Goal: Task Accomplishment & Management: Use online tool/utility

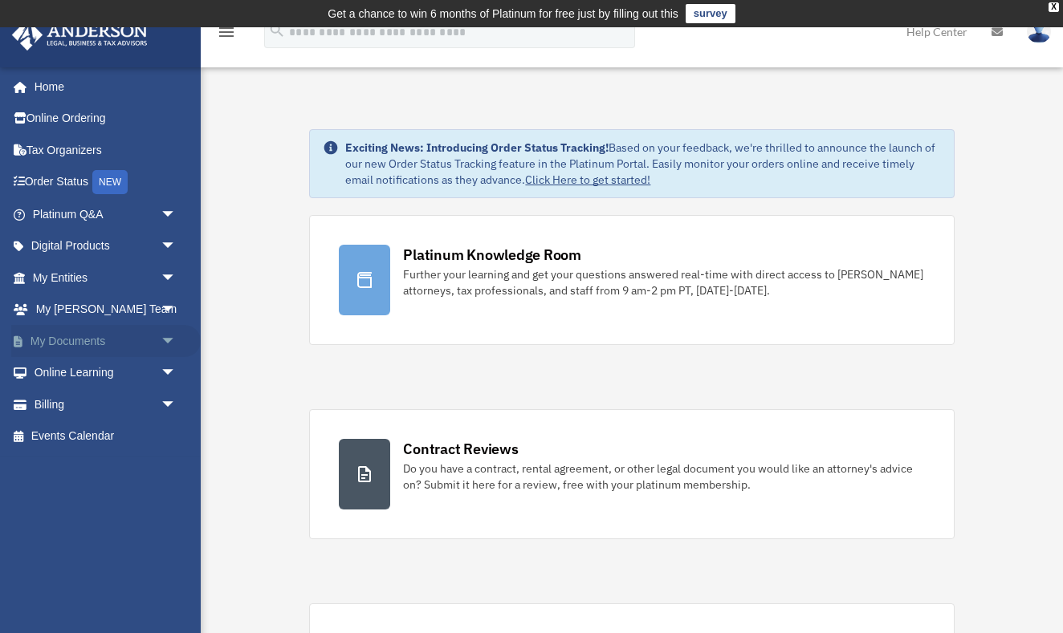
click at [117, 344] on link "My Documents arrow_drop_down" at bounding box center [105, 341] width 189 height 32
click at [161, 342] on span "arrow_drop_down" at bounding box center [177, 341] width 32 height 33
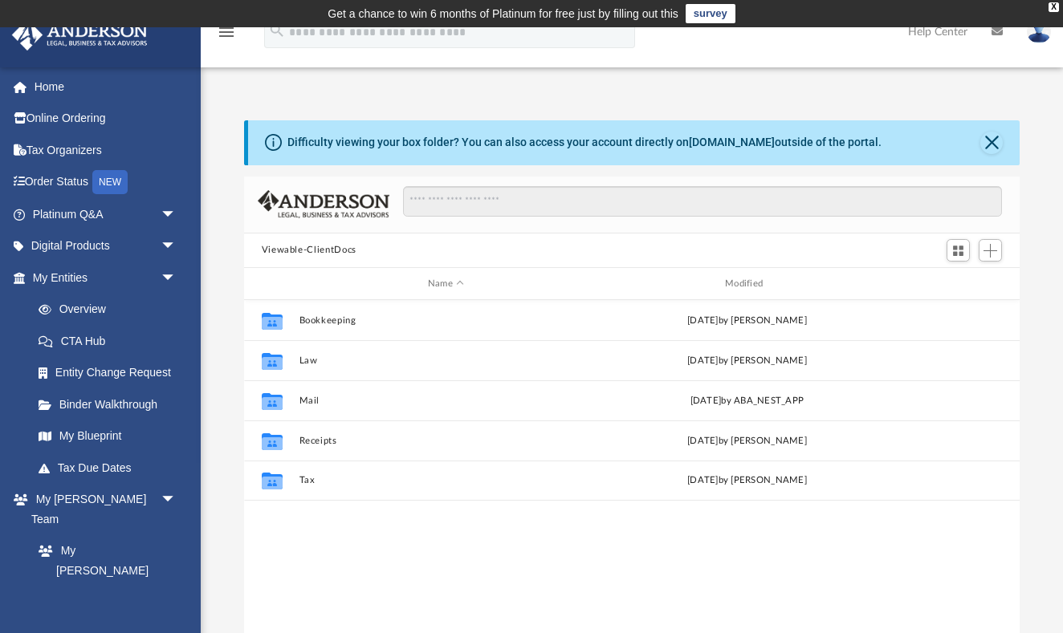
scroll to position [365, 775]
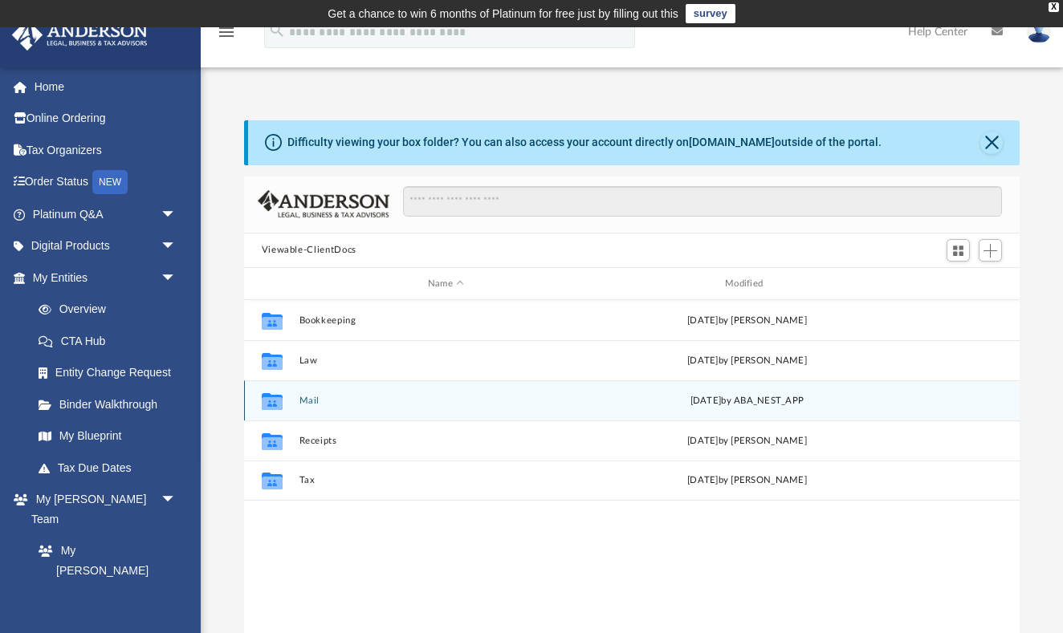
click at [360, 399] on button "Mail" at bounding box center [446, 401] width 294 height 10
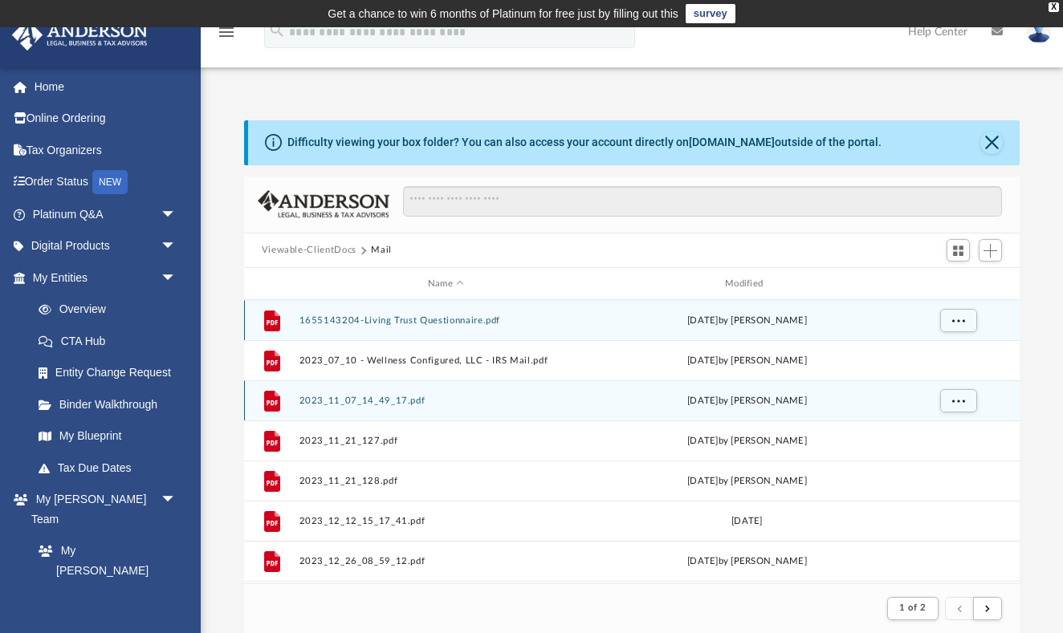
scroll to position [315, 775]
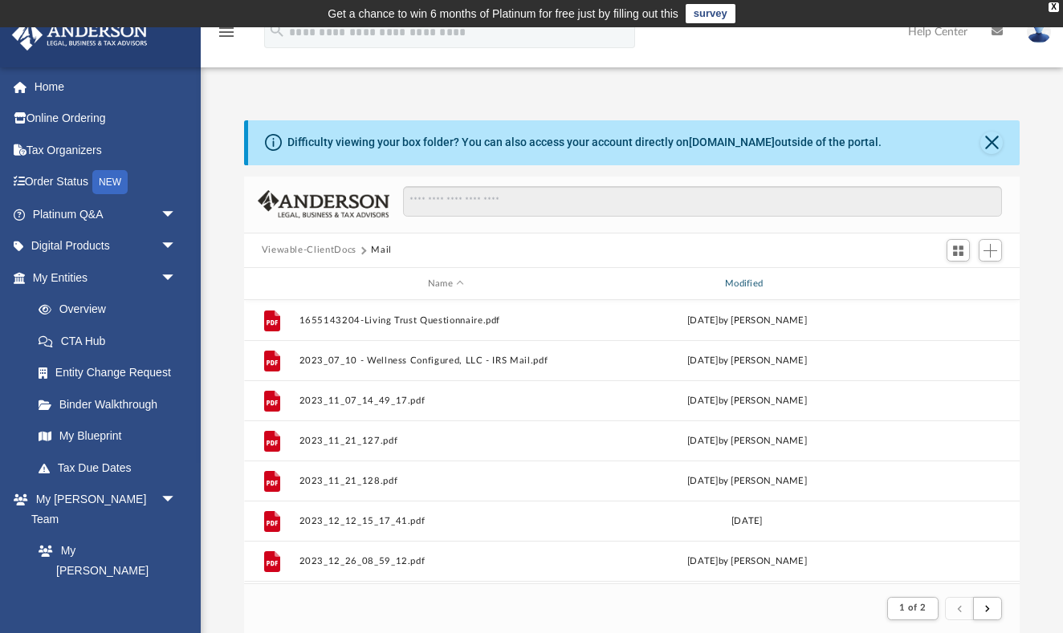
click at [742, 287] on div "Modified" at bounding box center [747, 284] width 295 height 14
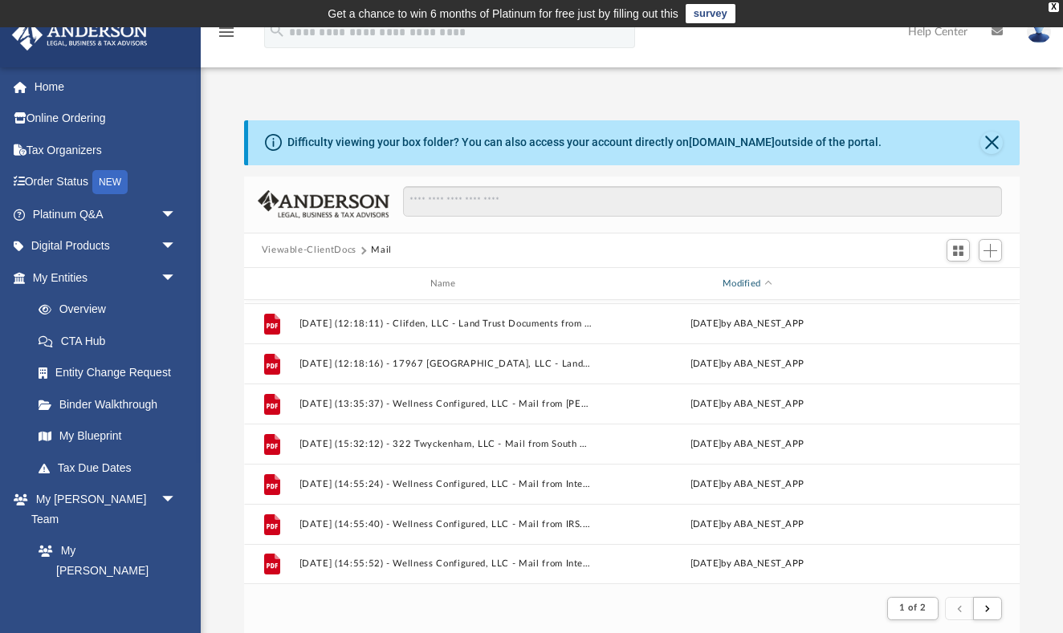
scroll to position [1722, 0]
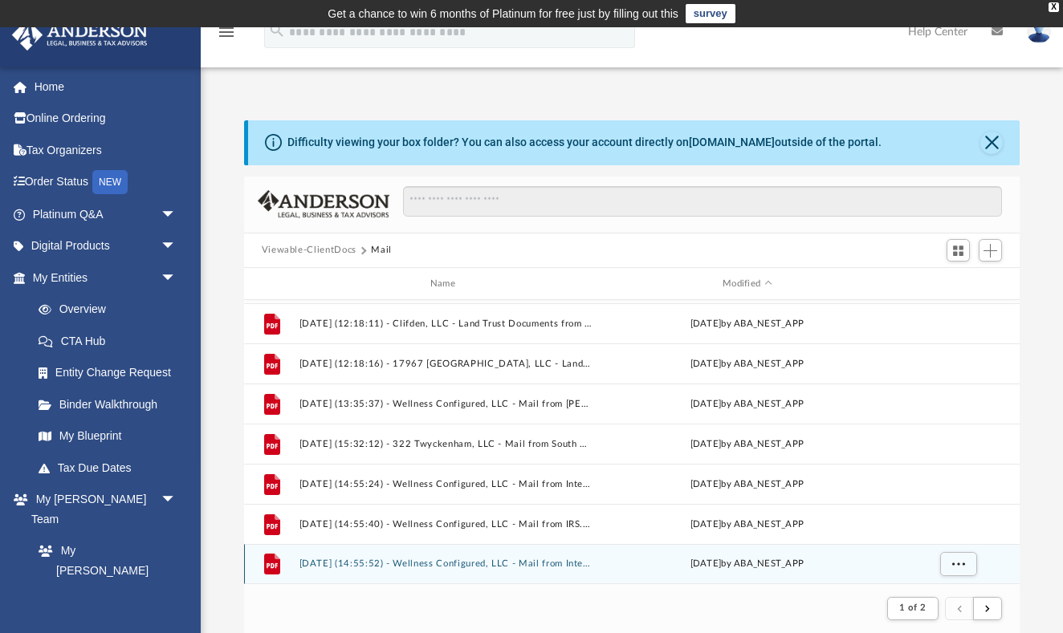
click at [546, 562] on button "[DATE] (14:55:52) - Wellness Configured, LLC - Mail from Internal Revenue Servi…" at bounding box center [446, 564] width 294 height 10
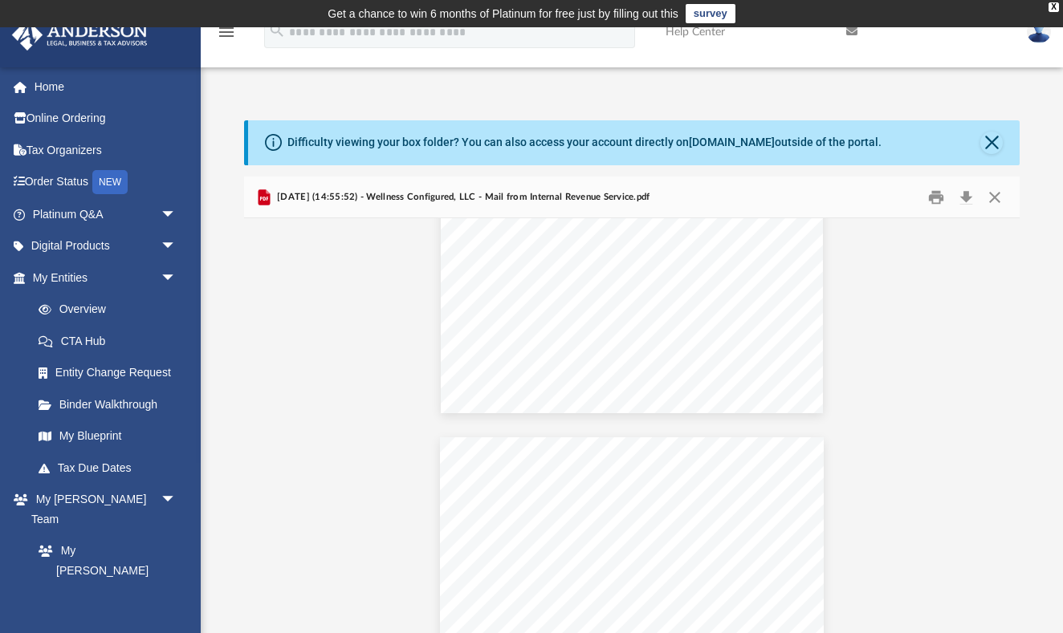
scroll to position [6654, 0]
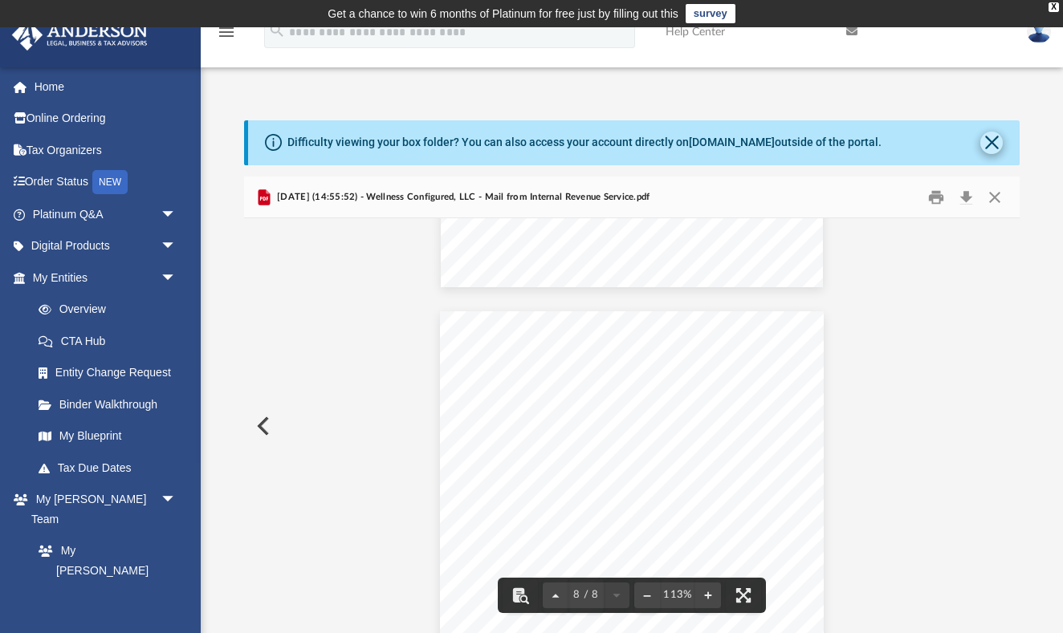
click at [993, 136] on button "Close" at bounding box center [991, 143] width 22 height 22
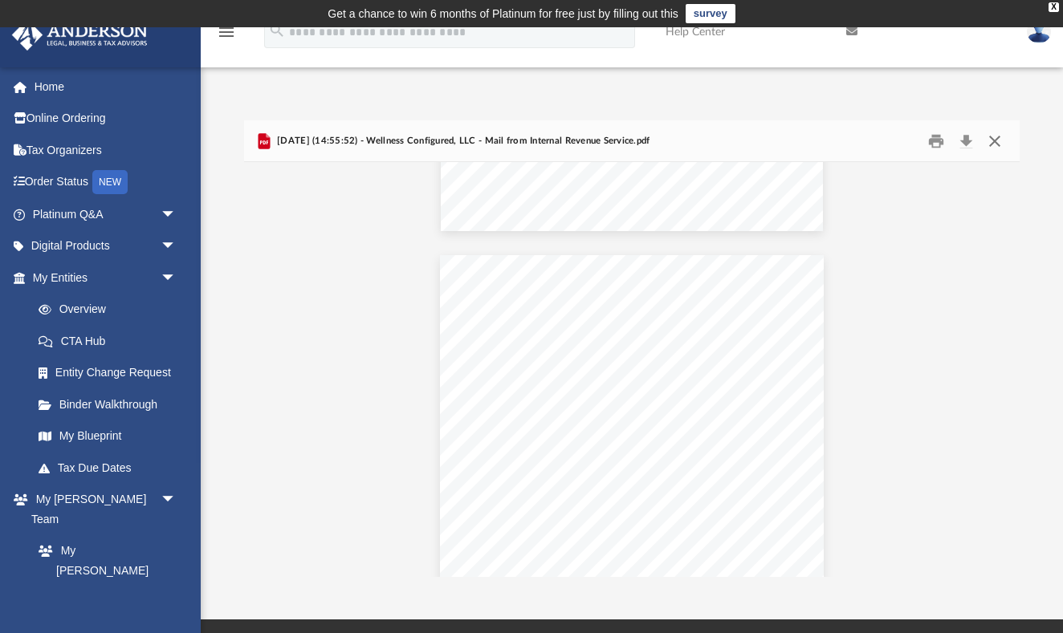
click at [999, 142] on button "Close" at bounding box center [994, 140] width 29 height 25
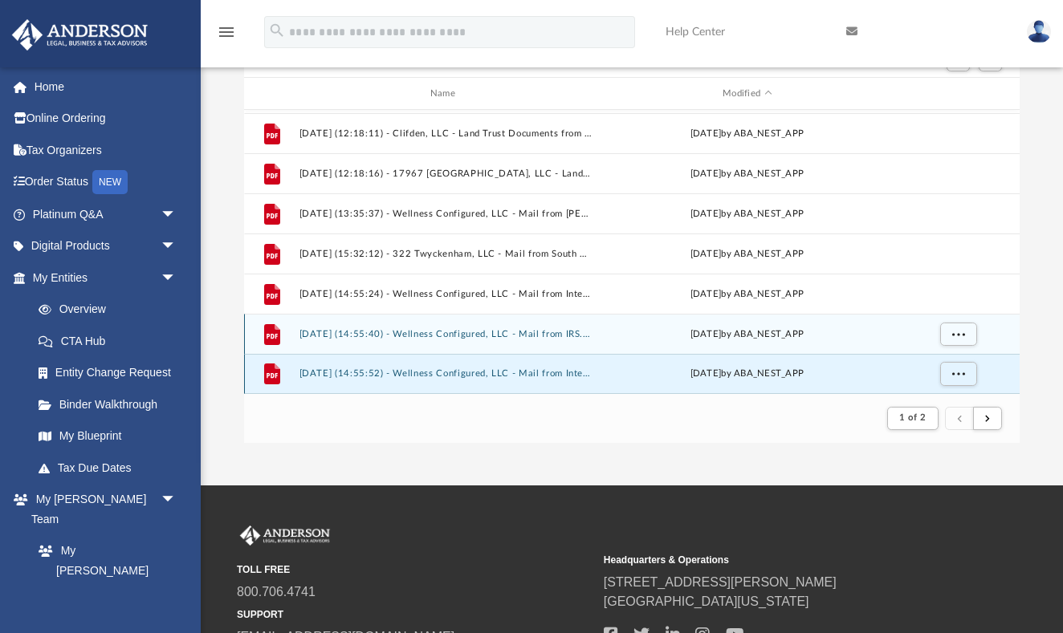
scroll to position [135, 0]
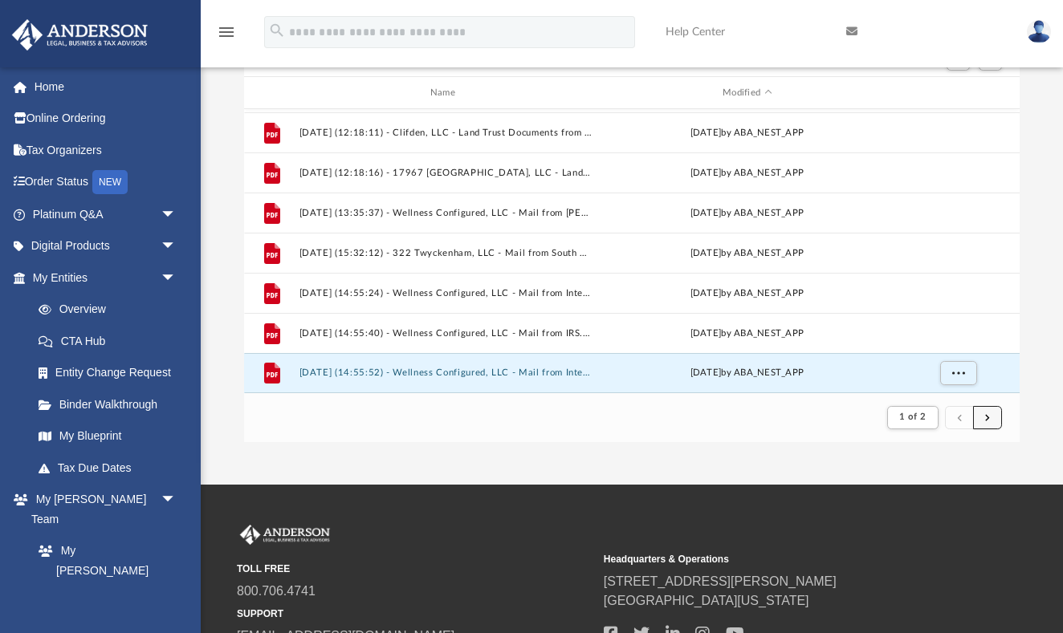
click at [982, 417] on button "submit" at bounding box center [987, 417] width 29 height 23
click at [983, 417] on button "submit" at bounding box center [987, 417] width 29 height 23
click at [991, 422] on button "submit" at bounding box center [987, 417] width 29 height 23
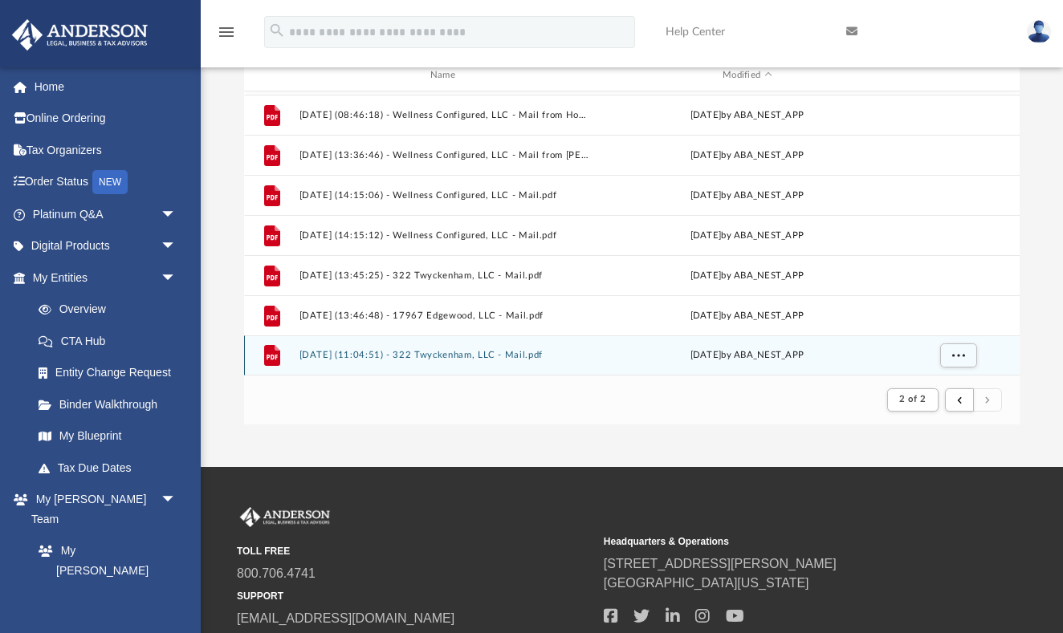
scroll to position [152, 0]
click at [754, 358] on div "[DATE] by ABA_NEST_APP" at bounding box center [747, 356] width 294 height 14
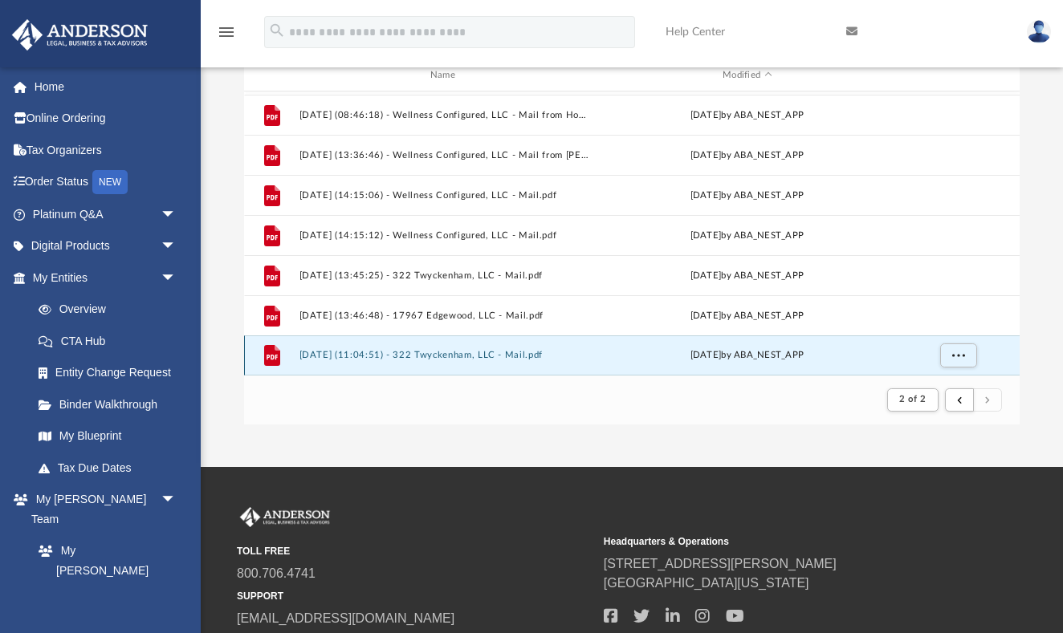
click at [421, 358] on button "[DATE] (11:04:51) - 322 Twyckenham, LLC - Mail.pdf" at bounding box center [446, 356] width 294 height 10
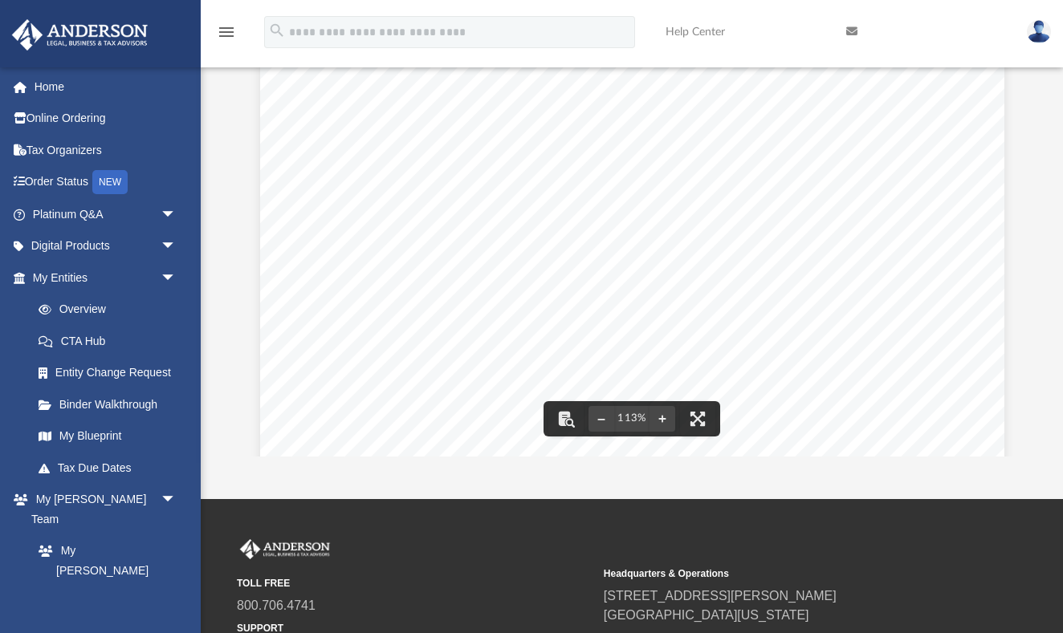
scroll to position [467, 0]
